Goal: Complete application form: Complete application form

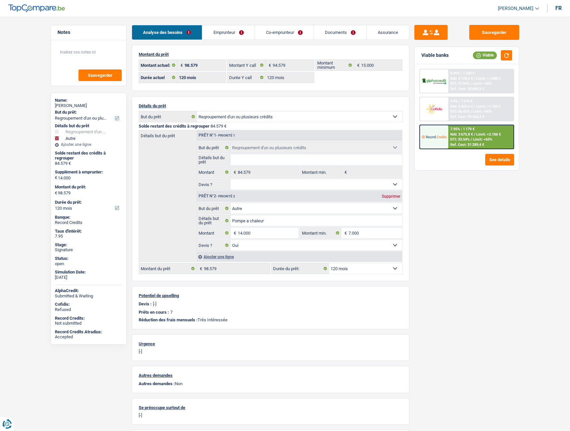
select select "refinancing"
select select "other"
select select "120"
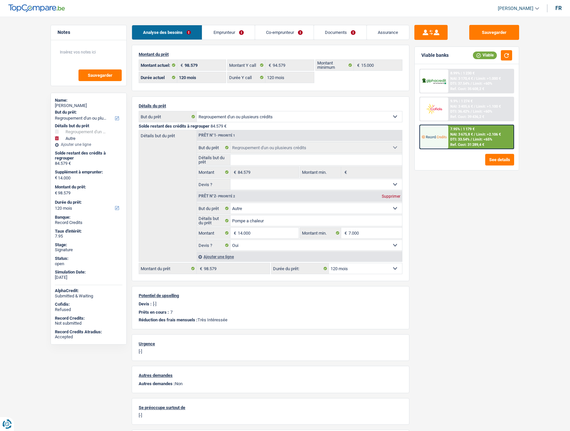
select select "120"
select select "refinancing"
select select "other"
select select "yes"
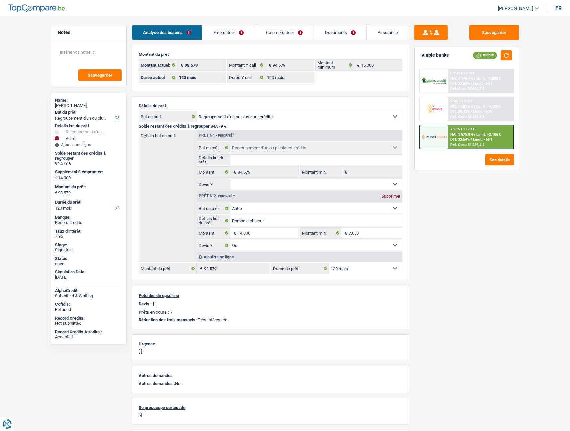
select select "120"
select select "worker"
select select "netSalary"
select select "mealVouchers"
select select "familyAllowances"
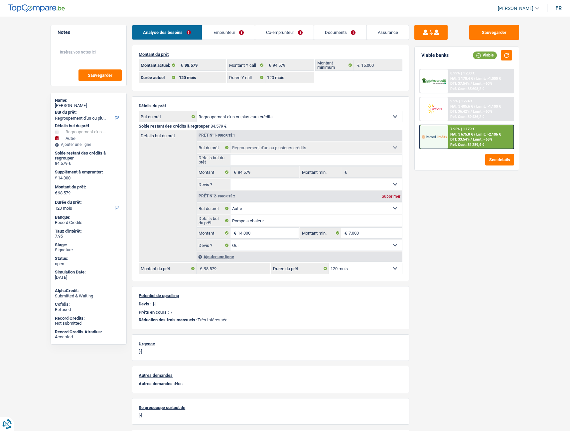
click at [232, 35] on link "Emprunteur" at bounding box center [228, 32] width 52 height 14
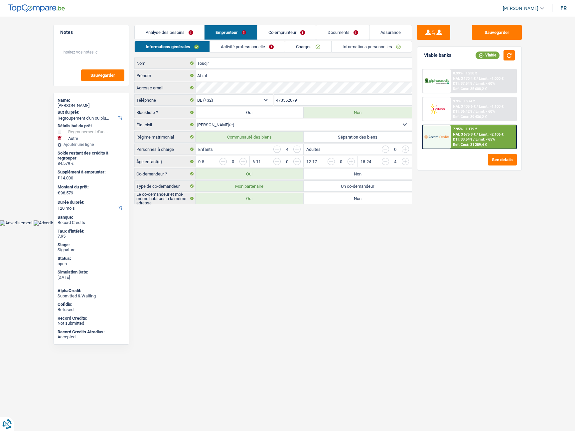
click at [293, 31] on link "Co-emprunteur" at bounding box center [286, 32] width 58 height 14
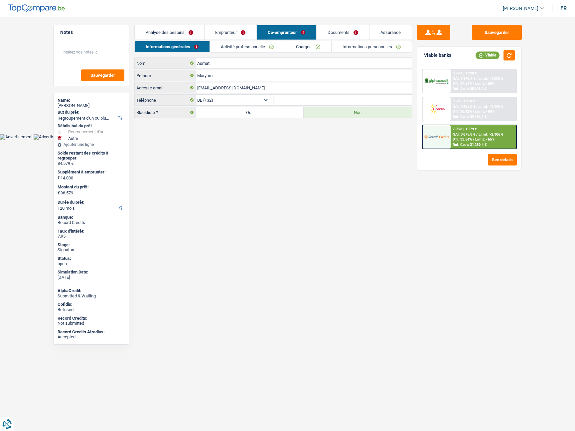
click at [266, 44] on link "Activité professionnelle" at bounding box center [247, 46] width 75 height 11
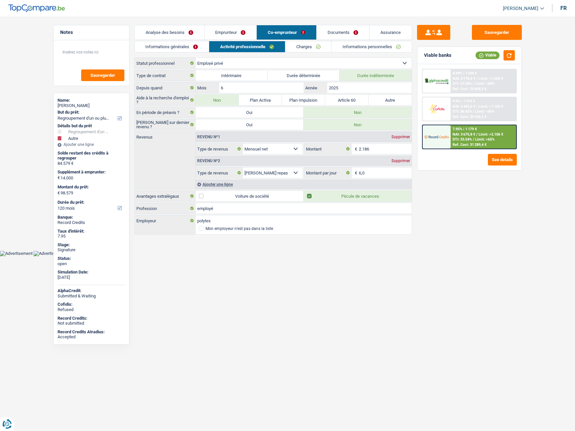
click at [234, 33] on link "Emprunteur" at bounding box center [230, 32] width 52 height 14
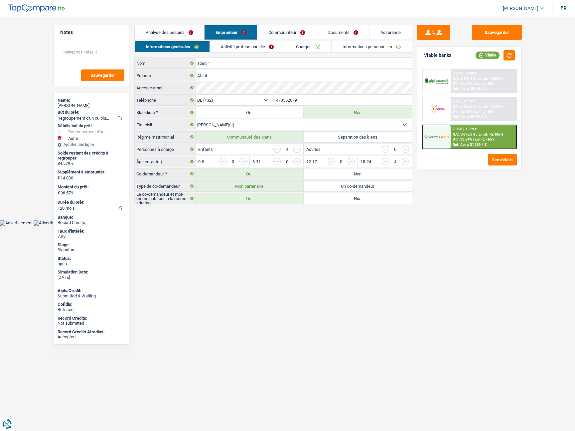
click at [239, 44] on link "Activité professionnelle" at bounding box center [247, 46] width 75 height 11
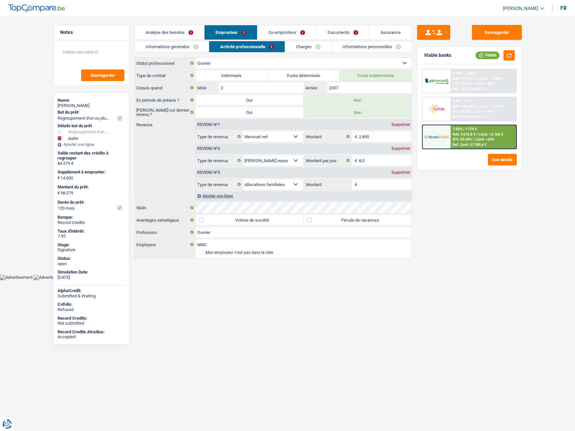
drag, startPoint x: 286, startPoint y: 28, endPoint x: 268, endPoint y: 33, distance: 19.1
click at [268, 33] on link "Co-emprunteur" at bounding box center [286, 32] width 58 height 14
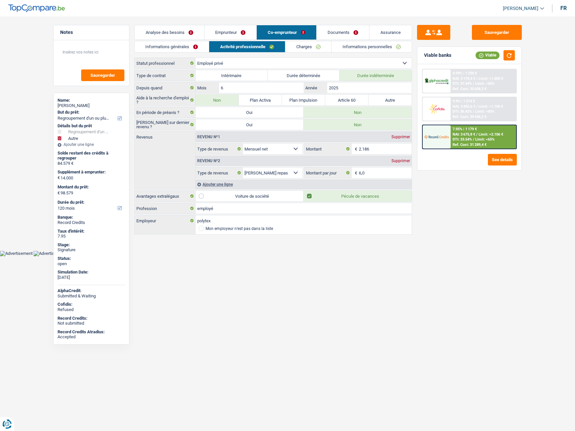
click at [221, 33] on link "Emprunteur" at bounding box center [230, 32] width 52 height 14
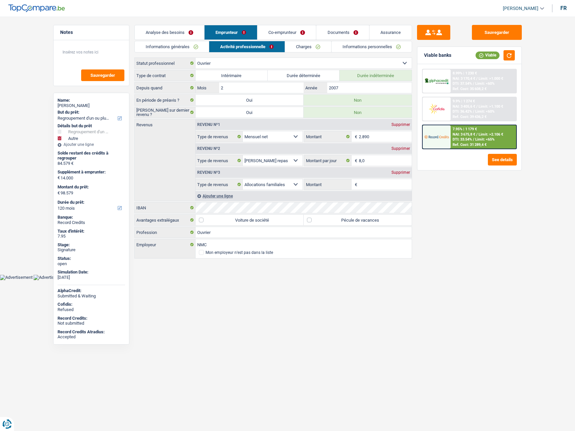
click at [326, 27] on link "Documents" at bounding box center [342, 32] width 53 height 14
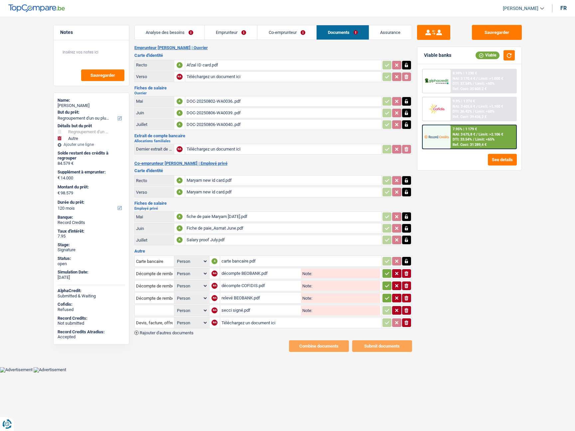
click at [173, 36] on link "Analyse des besoins" at bounding box center [170, 32] width 70 height 14
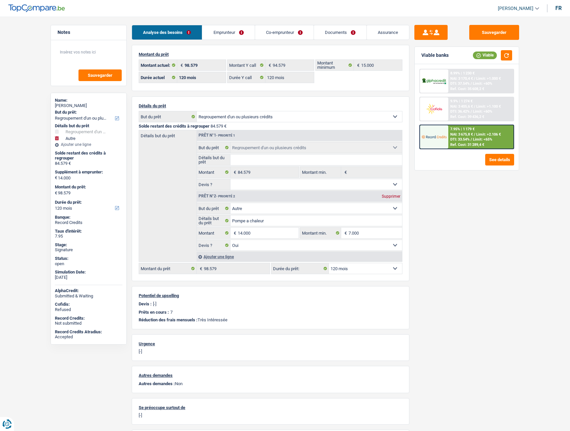
click at [226, 33] on link "Emprunteur" at bounding box center [228, 32] width 52 height 14
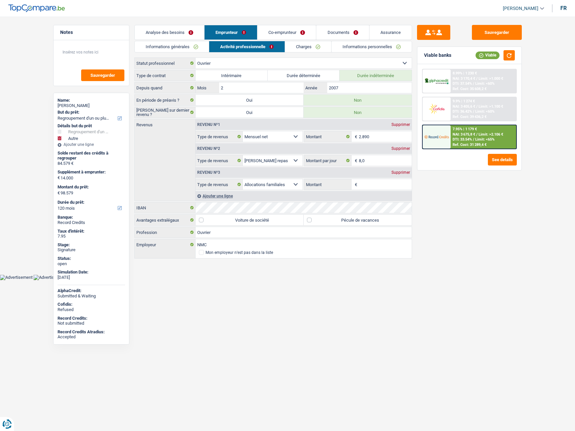
click at [187, 44] on link "Informations générales" at bounding box center [172, 46] width 74 height 11
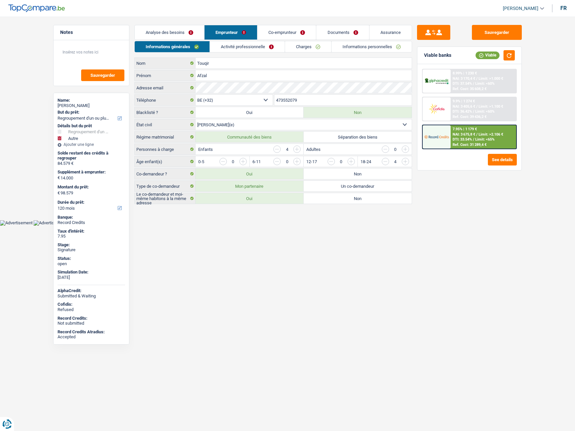
click at [289, 28] on link "Co-emprunteur" at bounding box center [286, 32] width 58 height 14
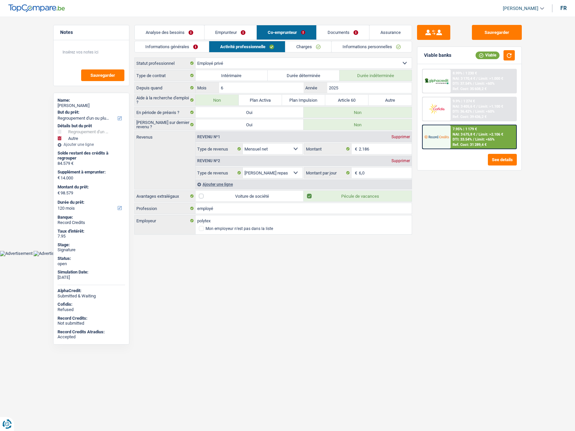
click at [289, 48] on link "Charges" at bounding box center [308, 46] width 46 height 11
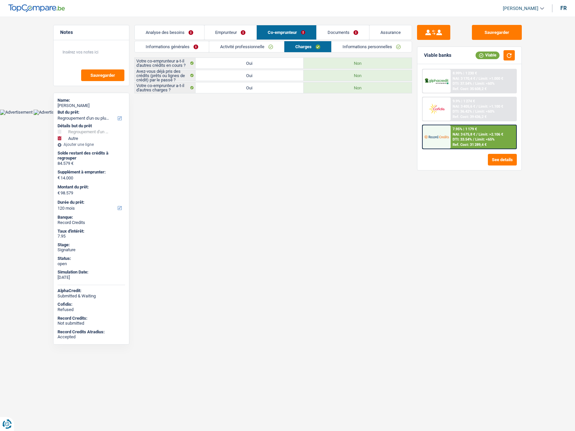
click at [350, 30] on link "Documents" at bounding box center [342, 32] width 53 height 14
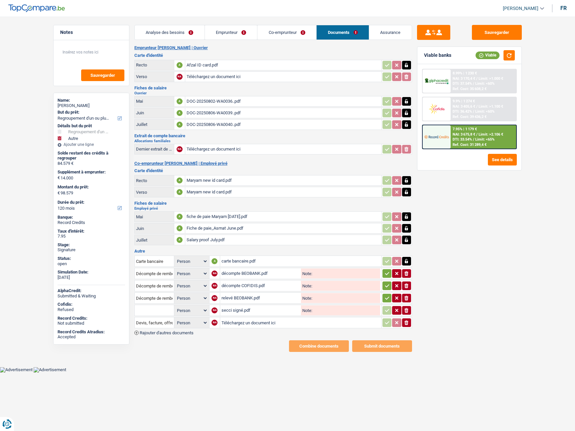
click at [253, 274] on div "décompte BEOBANK.pdf" at bounding box center [260, 274] width 78 height 10
click at [255, 283] on div "décompte COFIDIS.pdf" at bounding box center [260, 286] width 78 height 10
click at [228, 294] on div "relevé BEOBANK.pdf" at bounding box center [260, 298] width 78 height 10
click at [249, 261] on div "carte bancaire.pdf" at bounding box center [300, 261] width 159 height 10
click at [205, 125] on div "DOC-20250806-WA0040..pdf" at bounding box center [282, 125] width 193 height 10
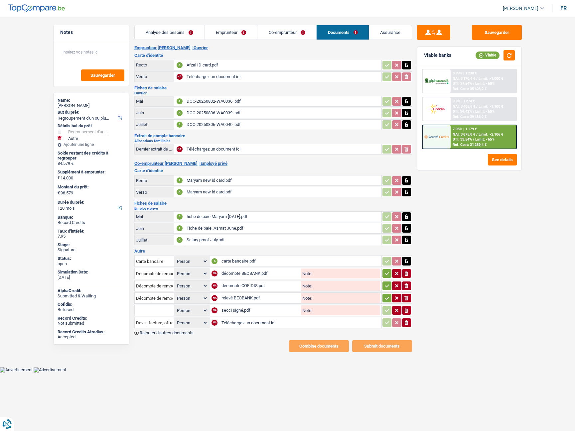
click at [200, 114] on div "DOC-20250806-WA0039..pdf" at bounding box center [282, 113] width 193 height 10
click at [205, 100] on div "DOC-20250802-WA0036..pdf" at bounding box center [282, 101] width 193 height 10
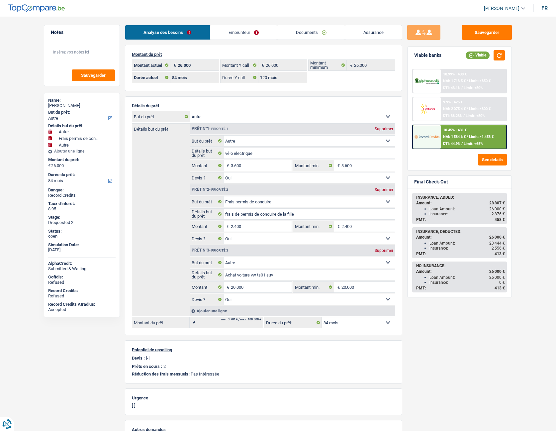
select select "other"
select select "drivingLicense"
select select "other"
select select "84"
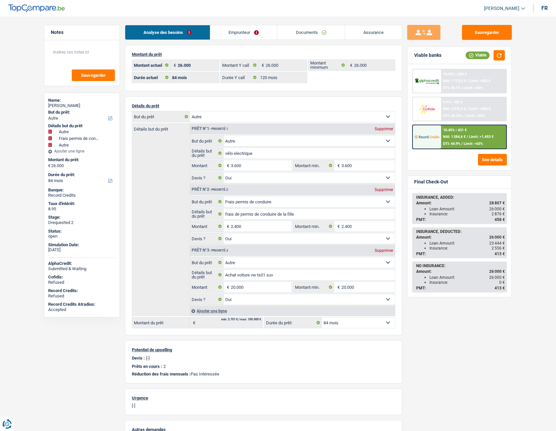
select select "84"
select select "120"
select select "other"
select select "yes"
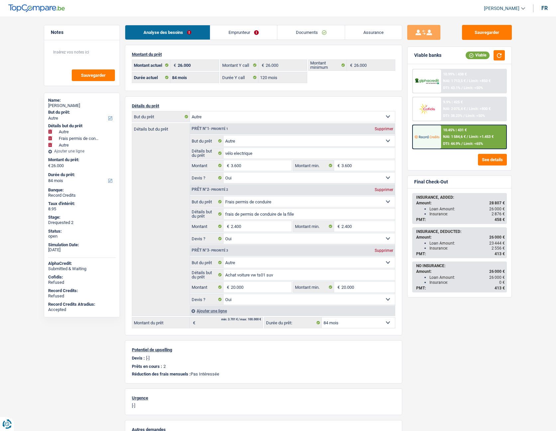
select select "drivingLicense"
select select "yes"
select select "other"
select select "yes"
select select "84"
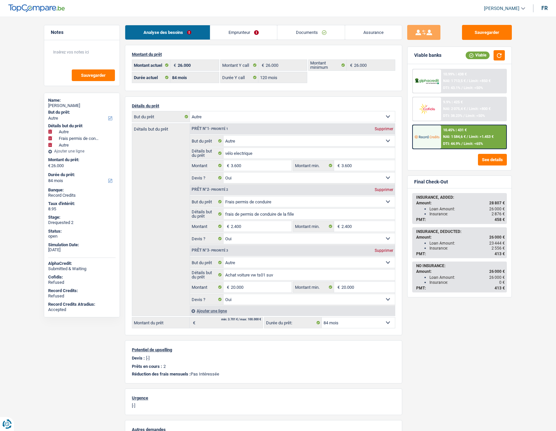
click at [233, 33] on link "Emprunteur" at bounding box center [243, 32] width 67 height 14
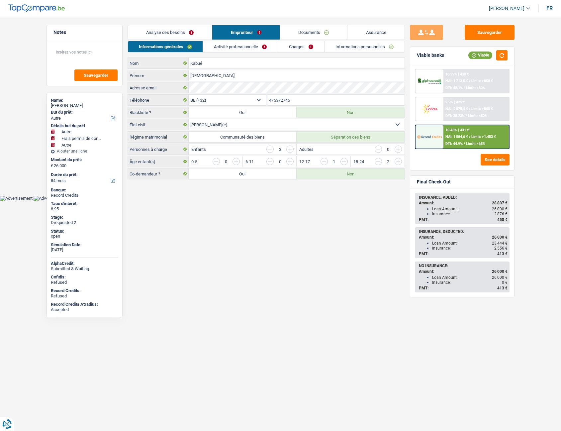
click at [252, 49] on link "Activité professionnelle" at bounding box center [240, 46] width 75 height 11
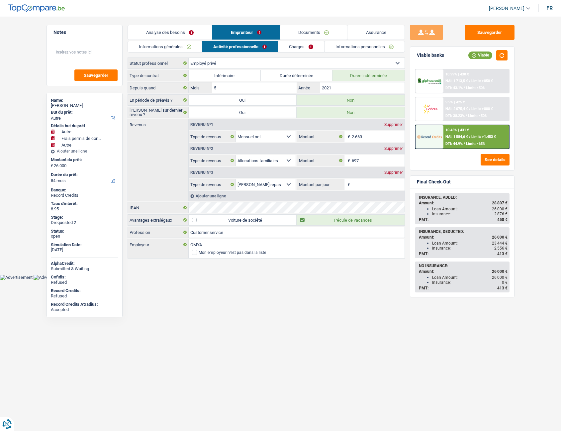
click at [302, 48] on link "Charges" at bounding box center [301, 46] width 46 height 11
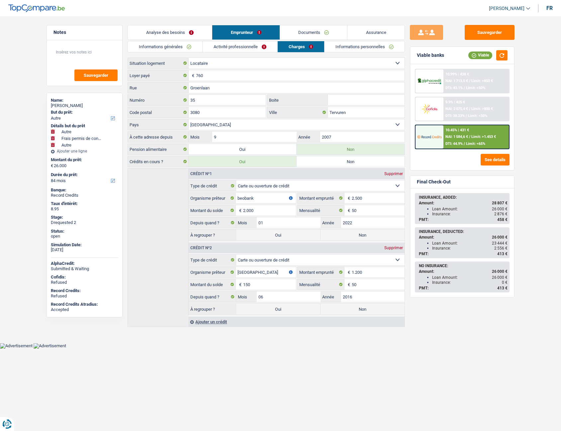
click at [342, 47] on link "Informations personnelles" at bounding box center [365, 46] width 80 height 11
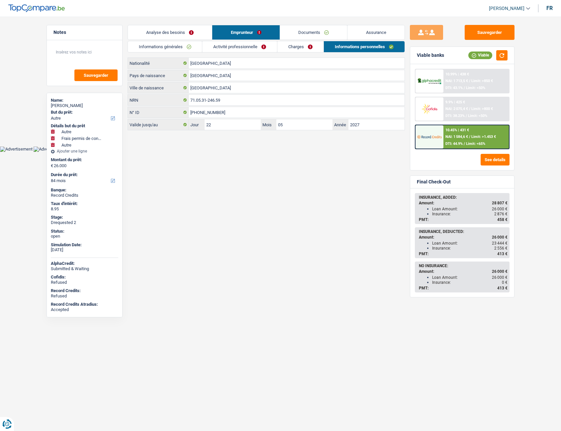
click at [317, 46] on link "Charges" at bounding box center [300, 46] width 46 height 11
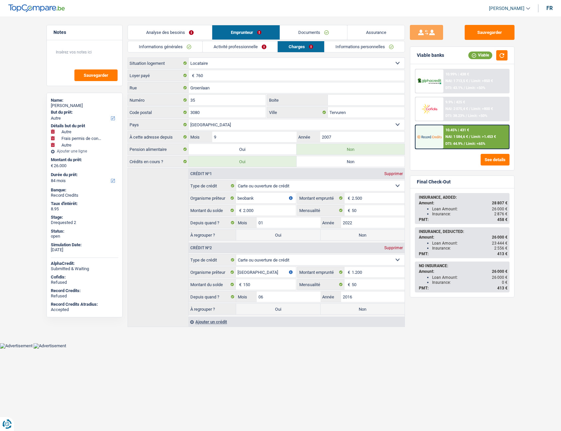
click at [296, 30] on link "Documents" at bounding box center [313, 32] width 67 height 14
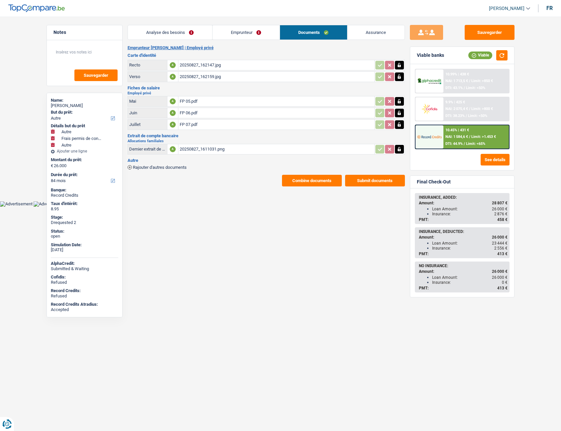
click at [214, 145] on div "20250827_1611031.png" at bounding box center [276, 149] width 193 height 10
click at [238, 38] on link "Emprunteur" at bounding box center [246, 32] width 67 height 14
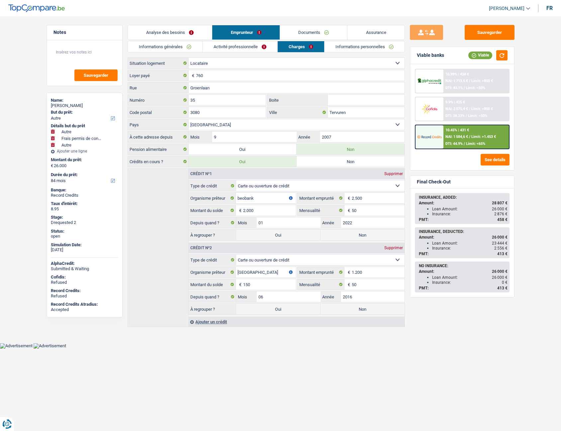
click at [253, 42] on link "Activité professionnelle" at bounding box center [240, 46] width 75 height 11
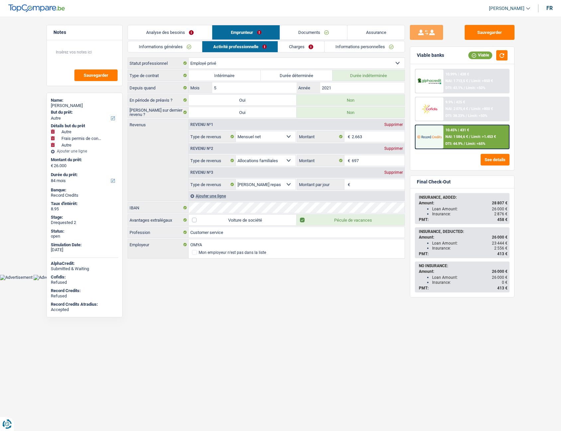
click at [279, 44] on link "Charges" at bounding box center [301, 46] width 46 height 11
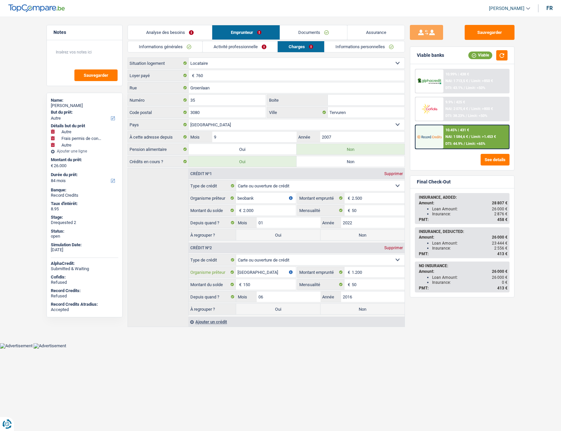
click at [271, 276] on input "santander" at bounding box center [266, 272] width 60 height 11
click at [336, 44] on link "Informations personnelles" at bounding box center [365, 46] width 80 height 11
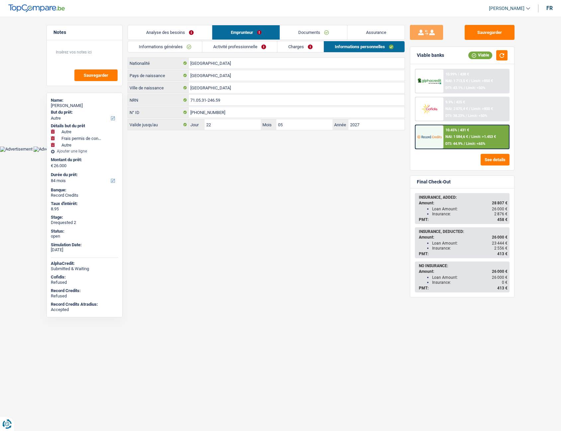
click at [302, 41] on li "Charges" at bounding box center [300, 47] width 47 height 12
click at [283, 40] on div "Analyse des besoins Emprunteur Documents Assurance Montant du prêt 26.000 € Mon…" at bounding box center [266, 77] width 277 height 105
click at [255, 39] on link "Emprunteur" at bounding box center [245, 32] width 67 height 14
click at [252, 43] on link "Activité professionnelle" at bounding box center [239, 46] width 75 height 11
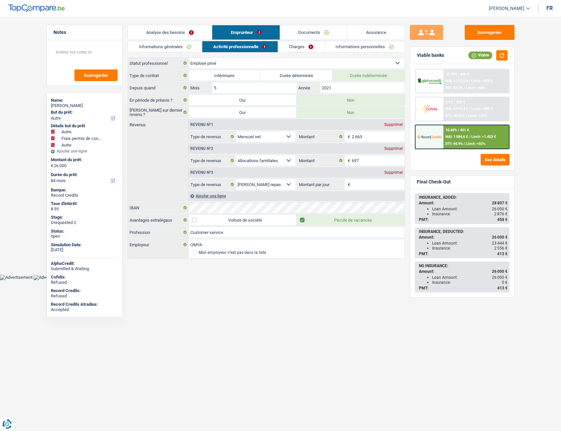
click at [187, 29] on link "Analyse des besoins" at bounding box center [170, 32] width 84 height 14
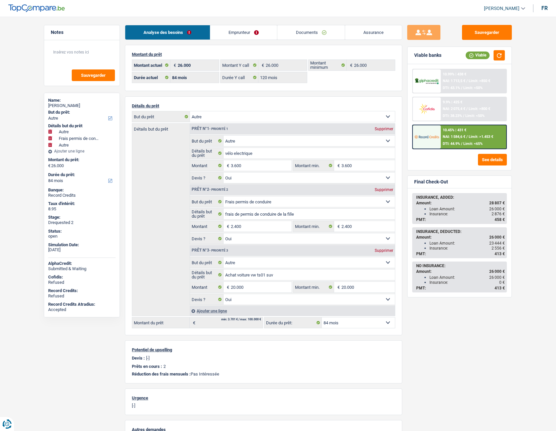
click at [241, 28] on link "Emprunteur" at bounding box center [243, 32] width 67 height 14
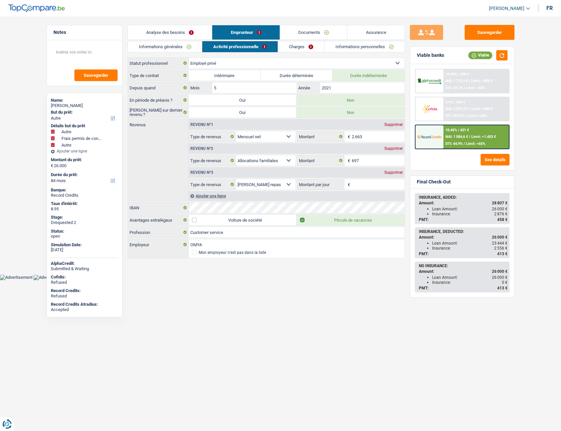
click at [293, 21] on main "Notes Sauvegarder Name: Dioré Kabué But du prêt: Confort maison: meubles, texti…" at bounding box center [280, 142] width 561 height 265
click at [328, 24] on main "Notes Sauvegarder Name: Dioré Kabué But du prêt: Confort maison: meubles, texti…" at bounding box center [280, 142] width 561 height 265
click at [348, 27] on link "Assurance" at bounding box center [376, 32] width 57 height 14
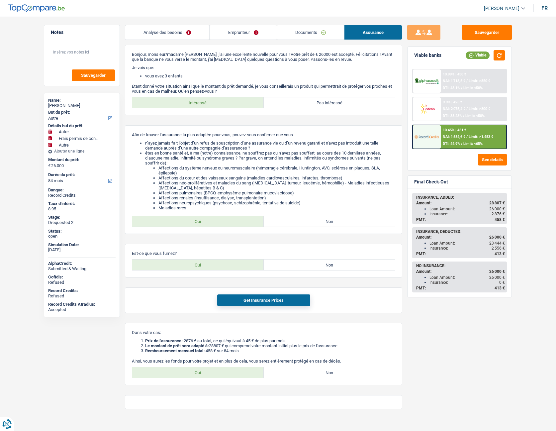
click at [302, 29] on link "Documents" at bounding box center [310, 32] width 67 height 14
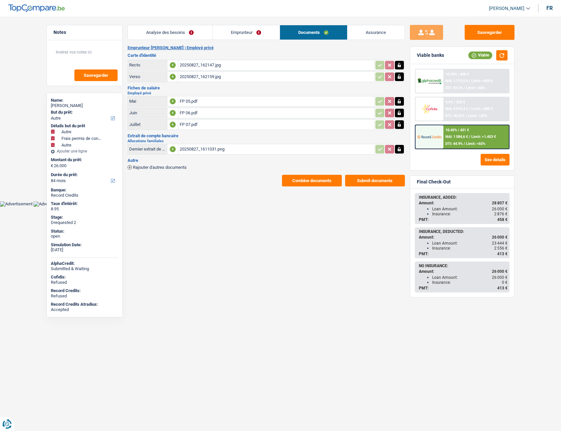
click at [214, 32] on link "Emprunteur" at bounding box center [246, 32] width 67 height 14
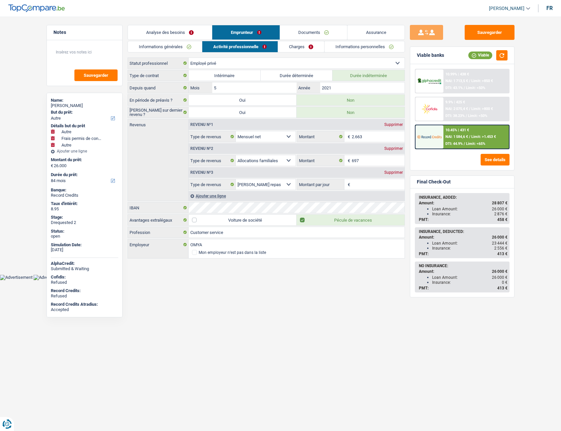
click at [155, 30] on link "Analyse des besoins" at bounding box center [170, 32] width 84 height 14
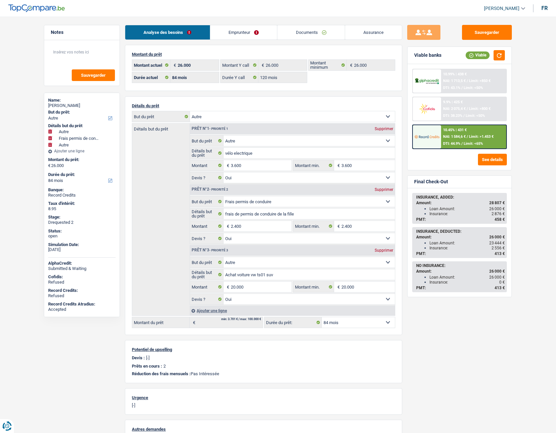
click at [227, 30] on link "Emprunteur" at bounding box center [243, 32] width 67 height 14
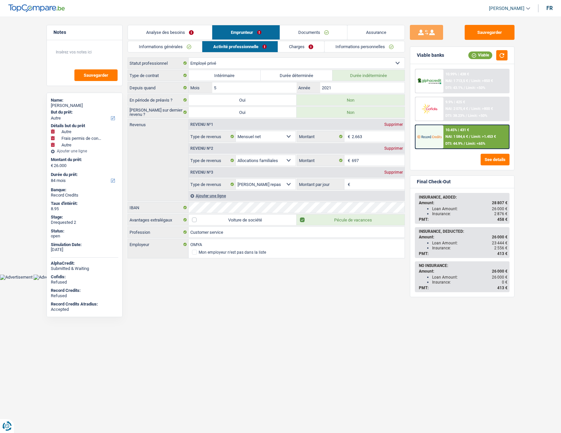
click at [180, 49] on link "Informations générales" at bounding box center [165, 46] width 74 height 11
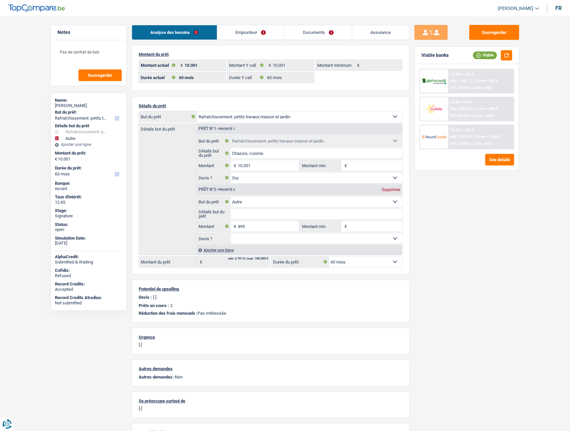
select select "houseOrGarden"
select select "other"
select select "60"
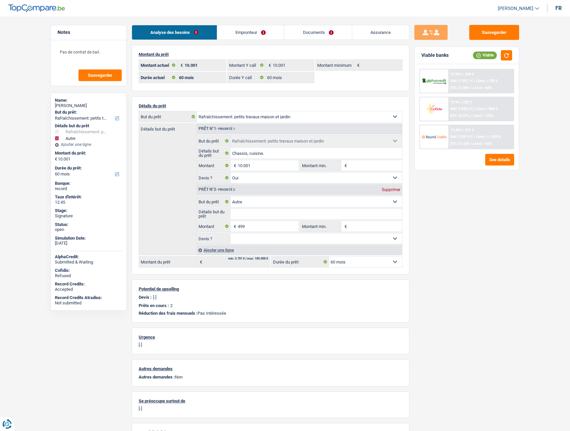
select select "60"
select select "houseOrGarden"
select select "yes"
select select "other"
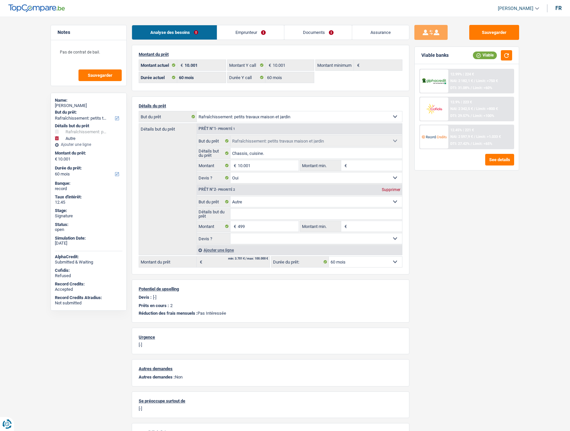
select select "60"
select select "privateEmployee"
select select "netSalary"
select select "mealVouchers"
click at [237, 35] on link "Emprunteur" at bounding box center [250, 32] width 67 height 14
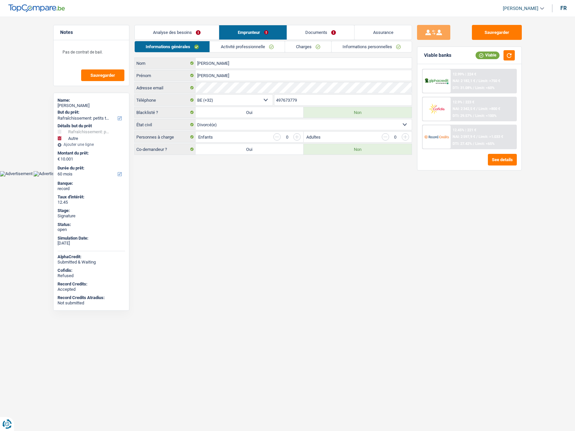
click at [265, 48] on link "Activité professionnelle" at bounding box center [247, 46] width 75 height 11
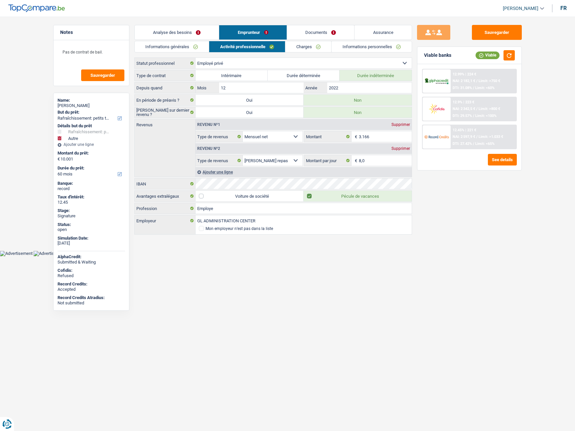
click at [316, 43] on link "Charges" at bounding box center [308, 46] width 46 height 11
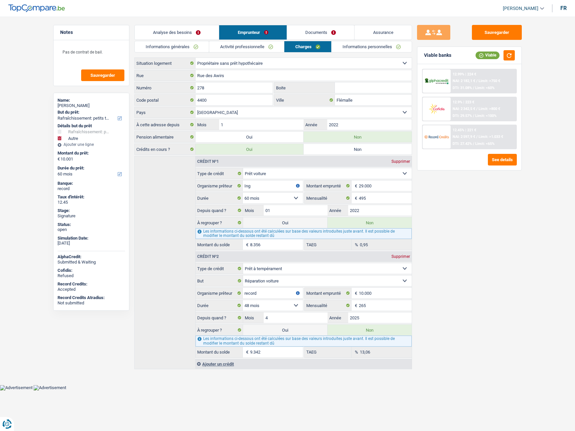
click at [263, 49] on link "Activité professionnelle" at bounding box center [246, 46] width 75 height 11
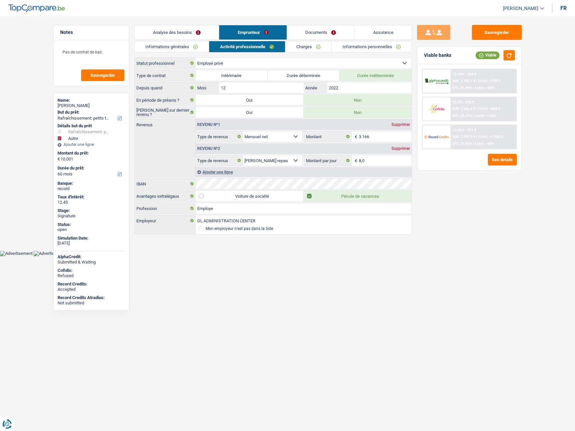
click at [301, 32] on link "Documents" at bounding box center [320, 32] width 67 height 14
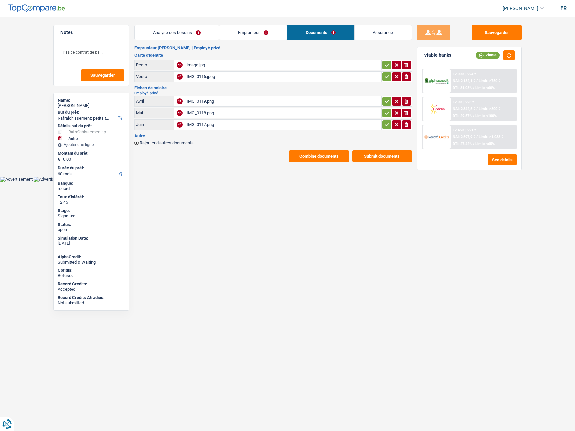
click at [194, 68] on div "image.jpg" at bounding box center [282, 65] width 193 height 10
click at [250, 36] on link "Emprunteur" at bounding box center [252, 32] width 67 height 14
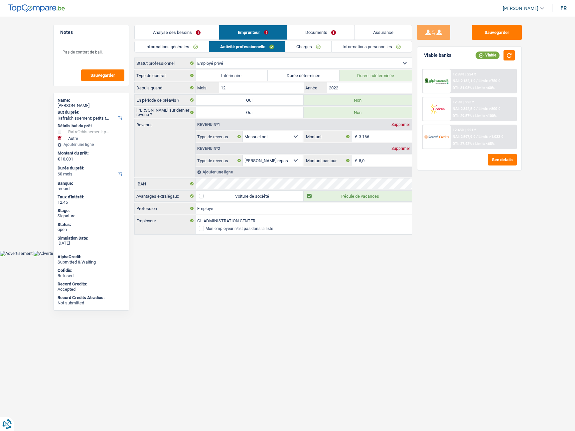
click at [309, 36] on link "Documents" at bounding box center [320, 32] width 67 height 14
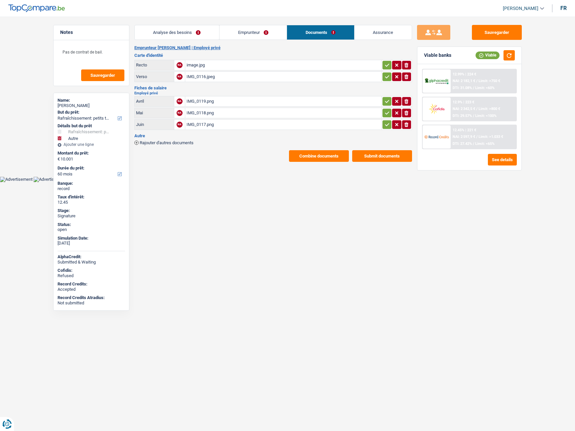
click at [201, 76] on div "IMG_0116.jpeg" at bounding box center [282, 77] width 193 height 10
click at [217, 99] on div "IMG_0119.png" at bounding box center [282, 101] width 193 height 10
click at [197, 113] on div "IMG_0118.png" at bounding box center [282, 113] width 193 height 10
click at [199, 120] on div "IMG_0117.png" at bounding box center [282, 125] width 193 height 10
click at [196, 31] on link "Analyse des besoins" at bounding box center [177, 32] width 84 height 14
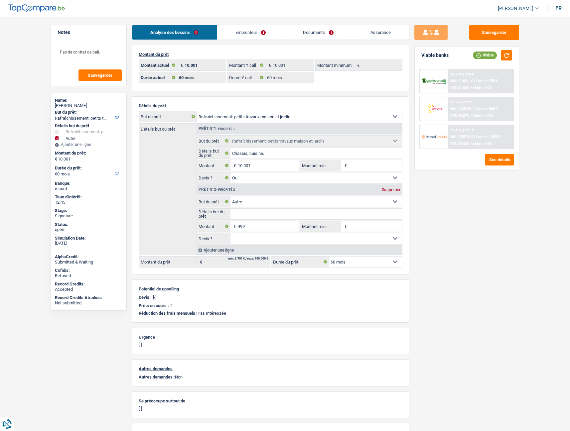
click at [37, 7] on img at bounding box center [36, 8] width 56 height 8
click at [255, 32] on link "Emprunteur" at bounding box center [250, 32] width 67 height 14
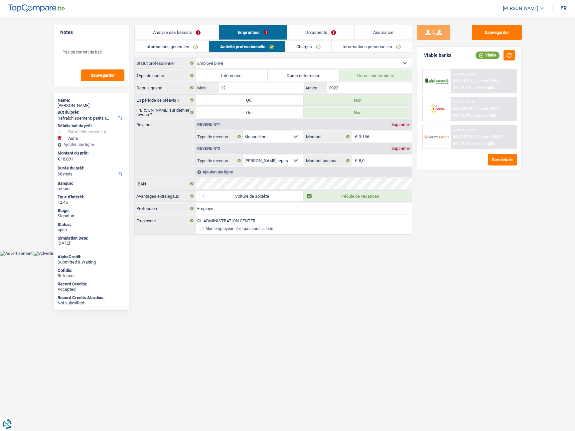
click at [312, 33] on link "Documents" at bounding box center [320, 32] width 67 height 14
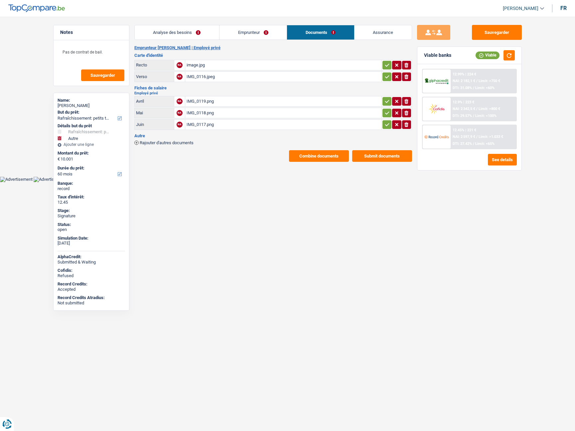
click at [190, 99] on div "IMG_0119.png" at bounding box center [282, 101] width 193 height 10
click at [198, 109] on div "IMG_0118.png" at bounding box center [282, 113] width 193 height 10
click at [157, 35] on link "Analyse des besoins" at bounding box center [177, 32] width 84 height 14
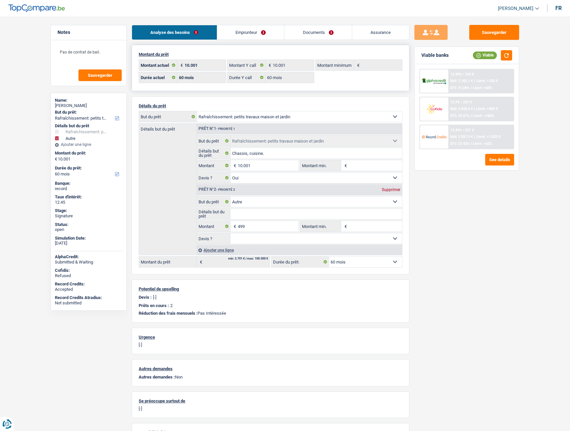
click at [202, 71] on div "10.001 € Montant actuel 10.001 € Montant Y call € Montant minimum 12 mois 18 mo…" at bounding box center [271, 71] width 264 height 25
click at [240, 31] on link "Emprunteur" at bounding box center [250, 32] width 67 height 14
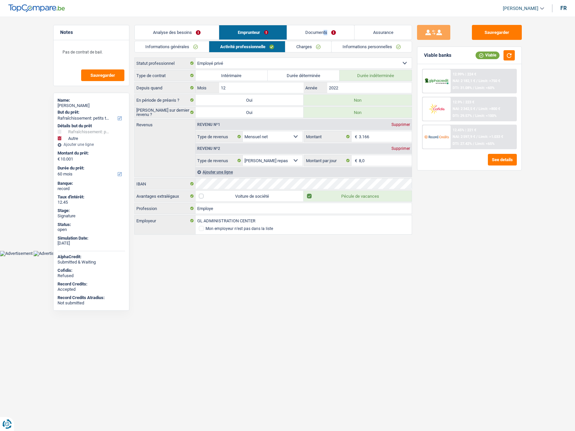
drag, startPoint x: 327, startPoint y: 23, endPoint x: 323, endPoint y: 30, distance: 8.0
click at [323, 30] on main "Notes Pas de contrat de bail. Sauvegarder Name: Dominique Herman But du prêt: C…" at bounding box center [287, 130] width 575 height 241
click at [323, 30] on link "Documents" at bounding box center [320, 32] width 67 height 14
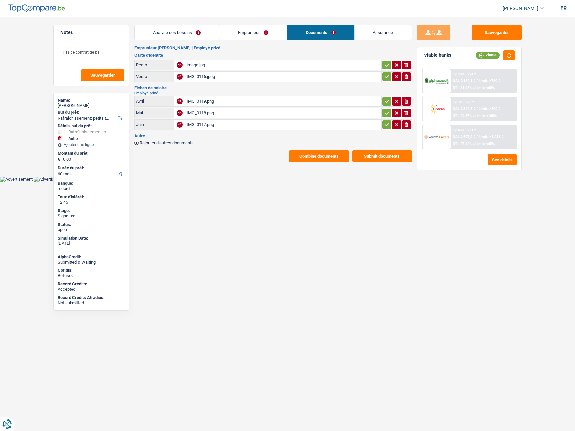
click at [187, 40] on div "Analyse des besoins Emprunteur Documents Assurance Montant du prêt 10.001 € Mon…" at bounding box center [272, 93] width 277 height 137
click at [180, 36] on link "Analyse des besoins" at bounding box center [177, 32] width 84 height 14
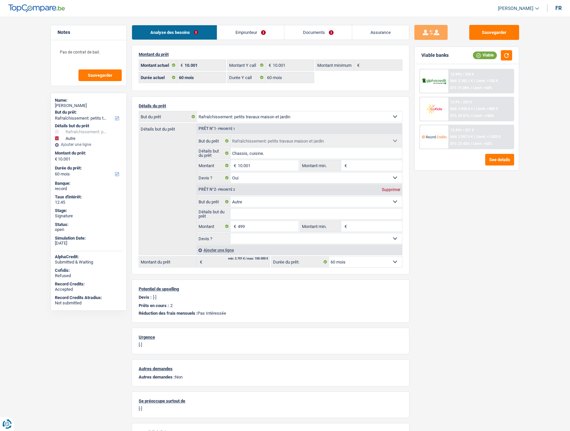
click at [258, 27] on link "Emprunteur" at bounding box center [250, 32] width 67 height 14
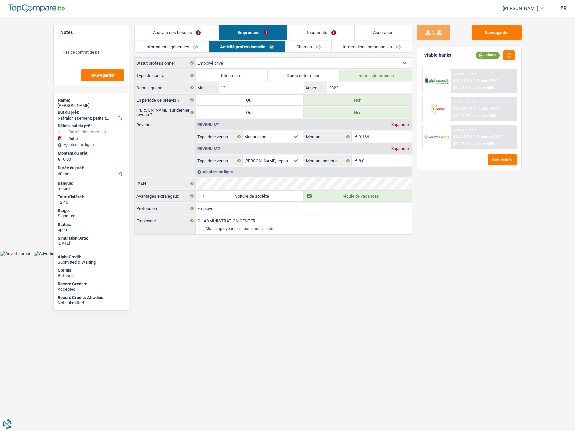
click at [184, 51] on link "Informations générales" at bounding box center [172, 46] width 74 height 11
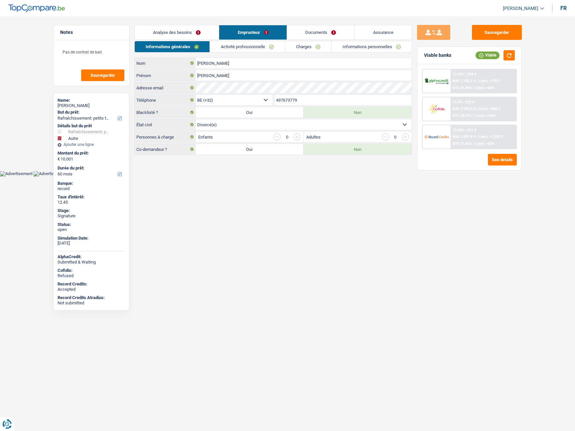
click at [320, 37] on link "Documents" at bounding box center [320, 32] width 67 height 14
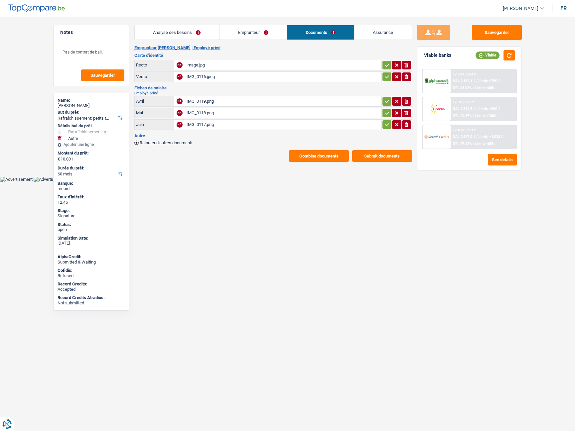
click at [237, 35] on link "Emprunteur" at bounding box center [252, 32] width 67 height 14
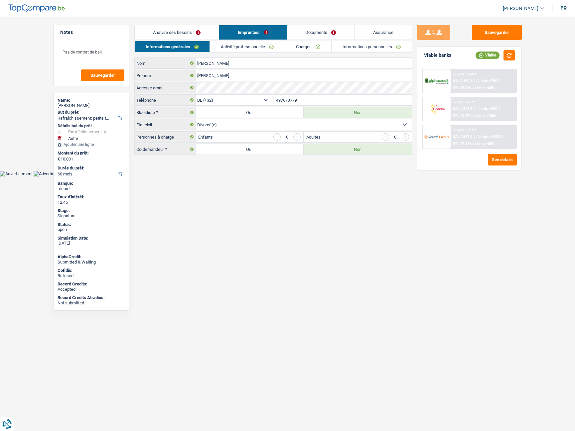
click at [200, 39] on link "Analyse des besoins" at bounding box center [177, 32] width 84 height 14
